Goal: Find specific page/section: Find specific page/section

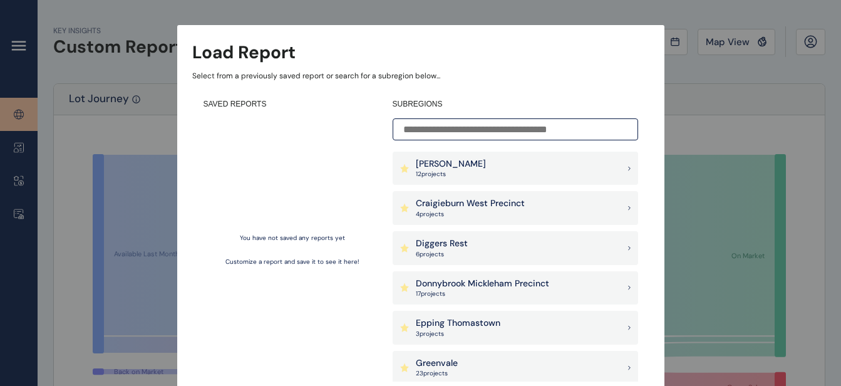
click at [429, 166] on p "[PERSON_NAME]" at bounding box center [451, 164] width 70 height 13
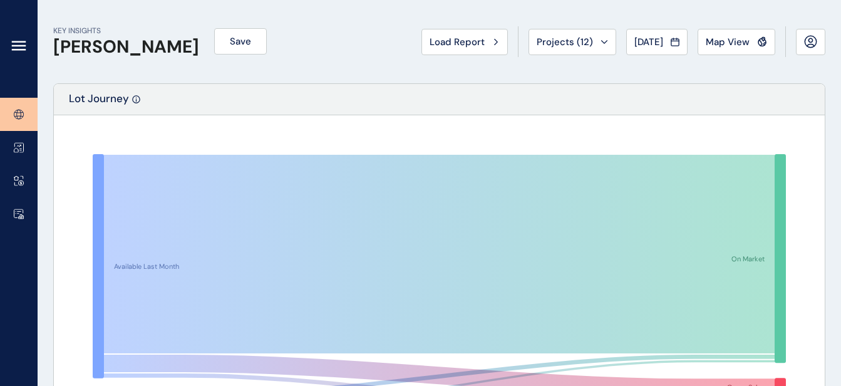
click at [19, 110] on icon at bounding box center [19, 114] width 4 height 9
click at [19, 43] on icon at bounding box center [18, 45] width 15 height 15
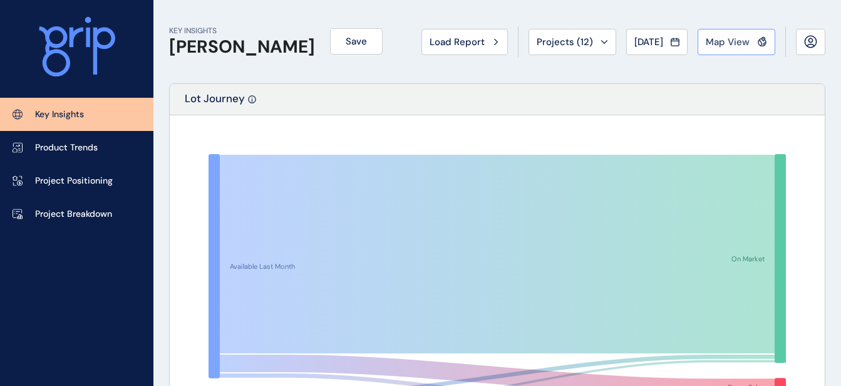
click at [717, 41] on span "Map View" at bounding box center [728, 42] width 44 height 13
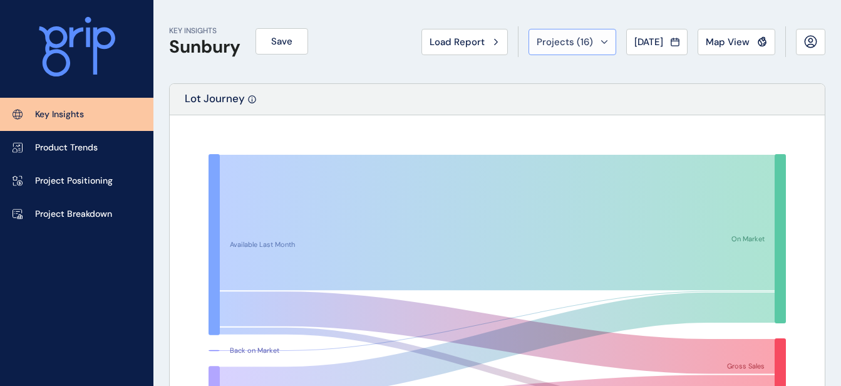
click at [561, 45] on span "Projects ( 16 )" at bounding box center [565, 42] width 56 height 13
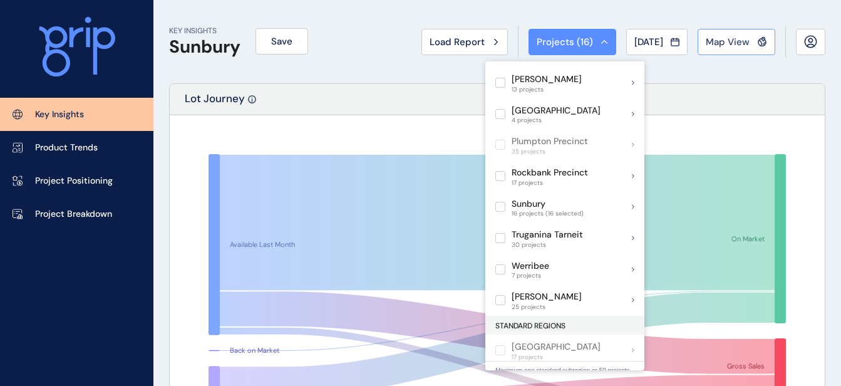
click at [719, 43] on span "Map View" at bounding box center [728, 42] width 44 height 13
